Goal: Task Accomplishment & Management: Complete application form

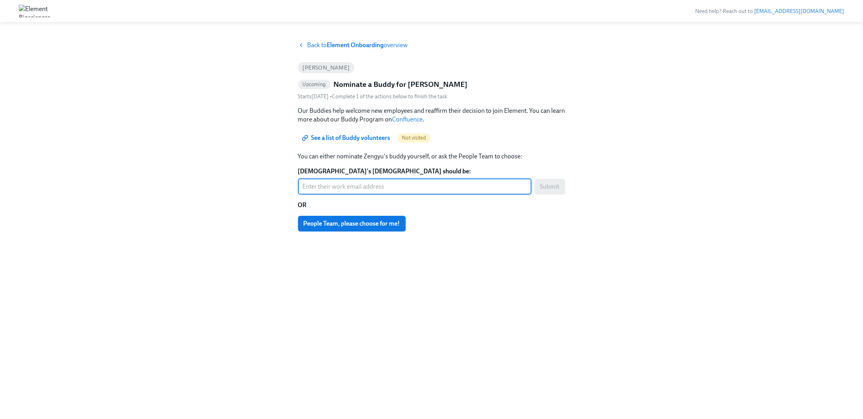
click at [444, 181] on input "Zengyu's buddy should be:" at bounding box center [415, 187] width 234 height 16
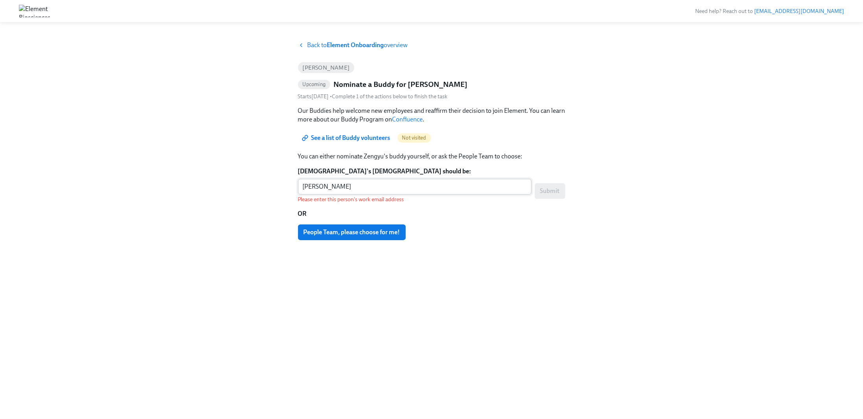
click at [400, 184] on input "Henry Vuong" at bounding box center [415, 187] width 234 height 16
drag, startPoint x: 369, startPoint y: 182, endPoint x: 201, endPoint y: 187, distance: 168.0
click at [201, 187] on div "Back to Element Onboarding overview Zengyu Wang Upcoming Nominate a Buddy for Z…" at bounding box center [432, 220] width 826 height 359
paste input ".Vuong@ElemBio.com"
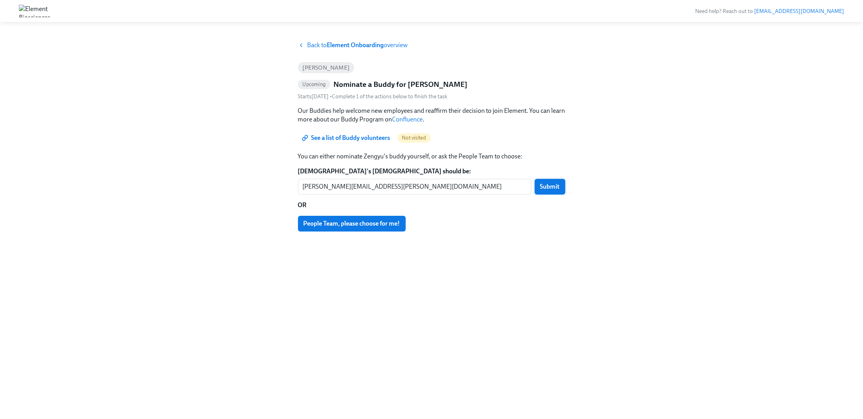
click at [548, 189] on span "Submit" at bounding box center [550, 187] width 20 height 8
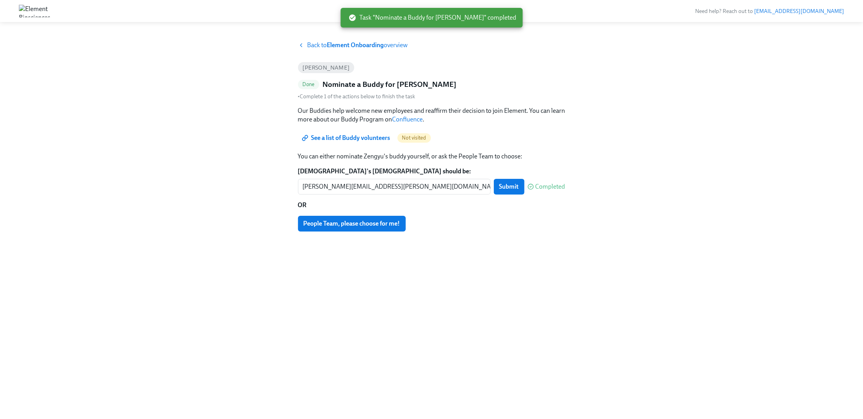
type input "henry.vuong@elembio.com"
